Goal: Task Accomplishment & Management: Manage account settings

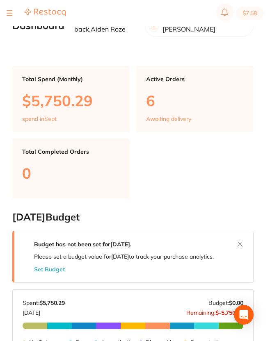
click at [11, 13] on button at bounding box center [10, 13] width 6 height 1
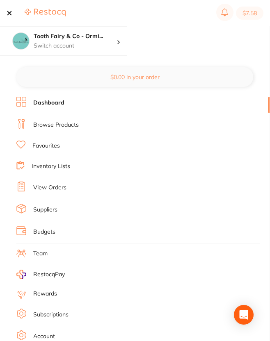
click at [63, 204] on li "Suppliers" at bounding box center [142, 210] width 253 height 12
click at [55, 121] on link "Browse Products" at bounding box center [56, 125] width 46 height 8
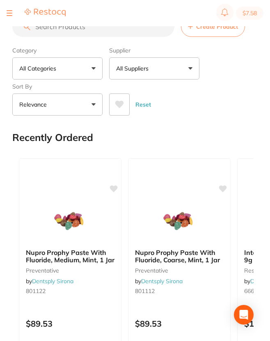
click at [9, 8] on div at bounding box center [10, 13] width 6 height 10
click at [7, 9] on div at bounding box center [10, 13] width 6 height 10
click at [9, 14] on button at bounding box center [10, 13] width 6 height 1
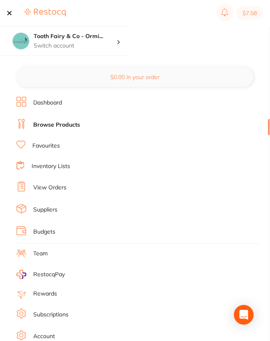
click at [53, 184] on link "View Orders" at bounding box center [49, 188] width 33 height 8
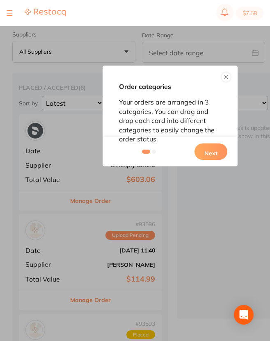
click at [207, 147] on button "Next" at bounding box center [210, 152] width 33 height 16
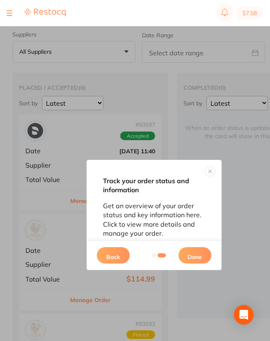
click at [204, 254] on button "Done" at bounding box center [194, 255] width 33 height 16
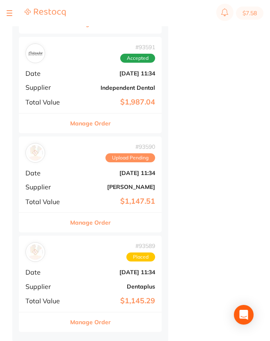
scroll to position [381, 0]
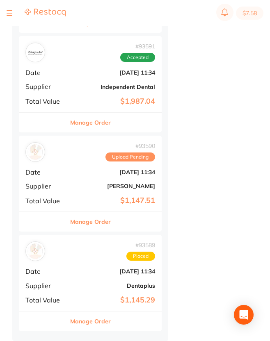
click at [94, 270] on b "[DATE] 11:34" at bounding box center [114, 271] width 82 height 7
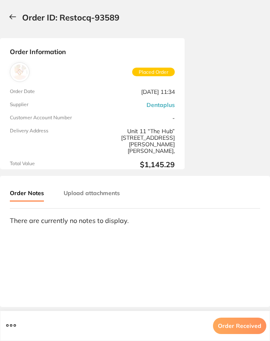
click at [11, 16] on icon at bounding box center [12, 17] width 7 height 6
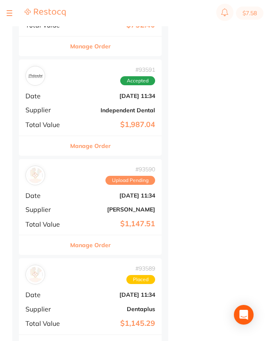
scroll to position [381, 0]
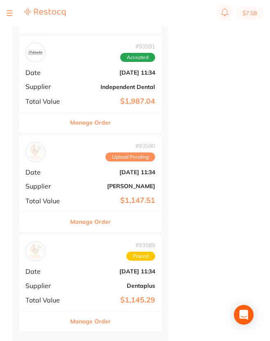
click at [10, 12] on div at bounding box center [10, 13] width 6 height 10
click at [10, 14] on div at bounding box center [10, 13] width 6 height 10
click at [9, 13] on button at bounding box center [10, 13] width 6 height 1
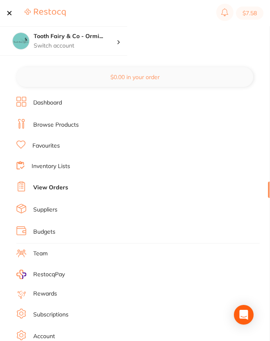
click at [50, 209] on link "Suppliers" at bounding box center [45, 210] width 24 height 8
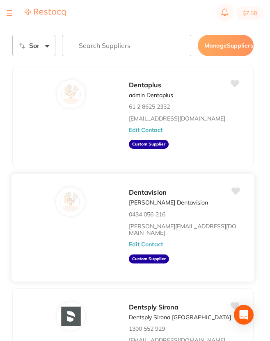
scroll to position [16, 0]
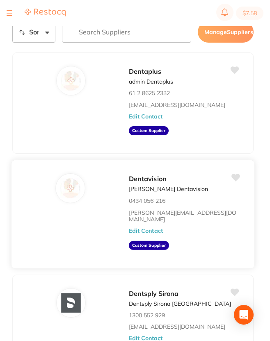
click at [150, 228] on button "Edit Contact" at bounding box center [146, 231] width 34 height 7
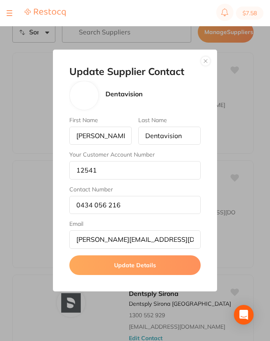
click at [209, 60] on button "button" at bounding box center [206, 61] width 10 height 10
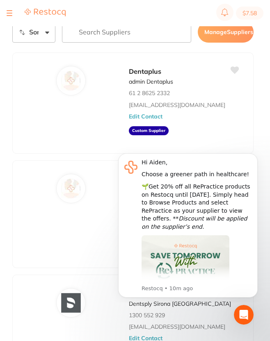
scroll to position [0, 0]
click at [253, 158] on icon "Dismiss notification" at bounding box center [255, 155] width 5 height 5
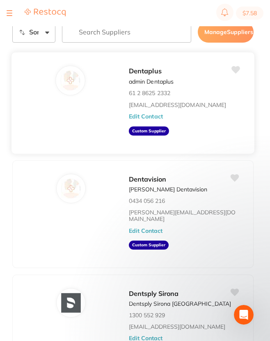
click at [150, 119] on button "Edit Contact" at bounding box center [146, 116] width 34 height 7
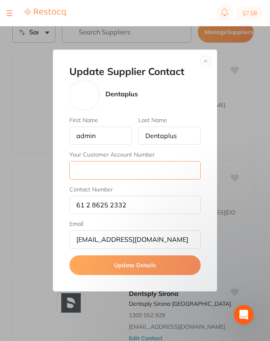
click at [115, 170] on input "Your Customer Account Number" at bounding box center [134, 170] width 131 height 18
paste input "091123"
type input "091123"
click at [117, 260] on button "Update Details" at bounding box center [134, 266] width 131 height 20
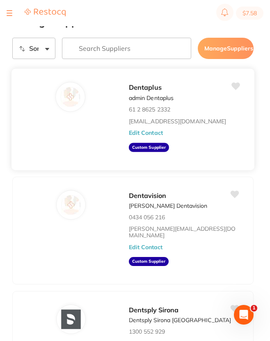
click at [141, 136] on button "Edit Contact" at bounding box center [146, 133] width 34 height 7
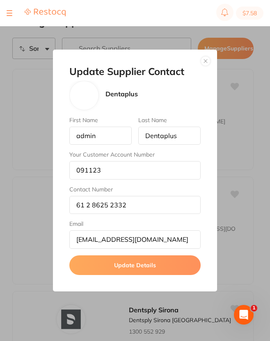
click at [205, 60] on button "button" at bounding box center [206, 61] width 10 height 10
